Goal: Task Accomplishment & Management: Manage account settings

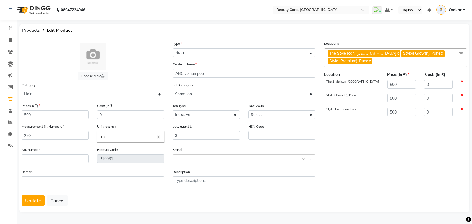
select select "B"
select select "101100"
select select "101101"
select select "true"
click at [454, 12] on span "Omkar" at bounding box center [455, 10] width 13 height 6
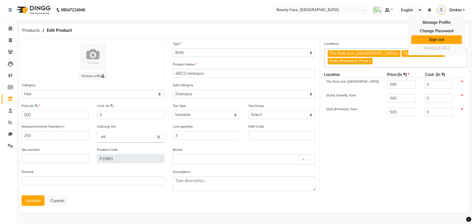
click at [425, 43] on link "Sign out" at bounding box center [436, 39] width 51 height 9
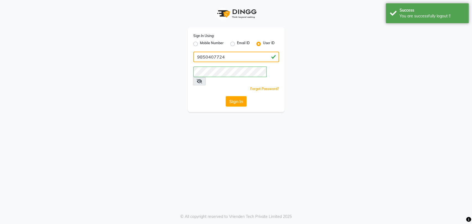
click at [226, 58] on input "9850407724" at bounding box center [236, 57] width 86 height 11
paste input "sohosalon"
click at [226, 58] on input "sohosalon" at bounding box center [236, 57] width 86 height 11
type input "sohosalon"
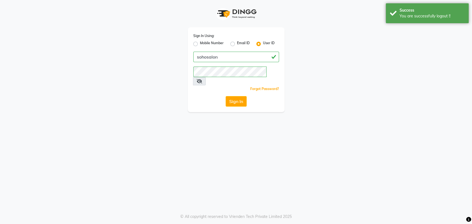
click at [208, 96] on div "Sign In" at bounding box center [236, 101] width 86 height 11
click at [229, 96] on button "Sign In" at bounding box center [236, 101] width 21 height 11
